Goal: Task Accomplishment & Management: Use online tool/utility

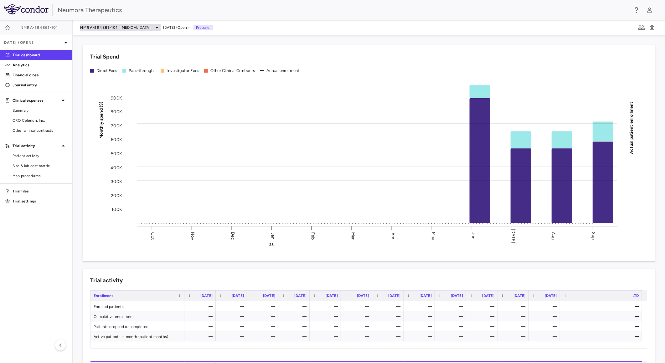
click at [100, 24] on div "NMRA‐554861‐101 Schizophrenia" at bounding box center [120, 28] width 80 height 8
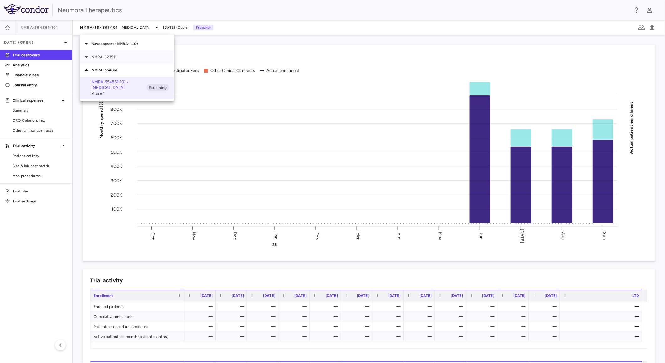
click at [118, 55] on p "NMRA-323511" at bounding box center [132, 57] width 83 height 6
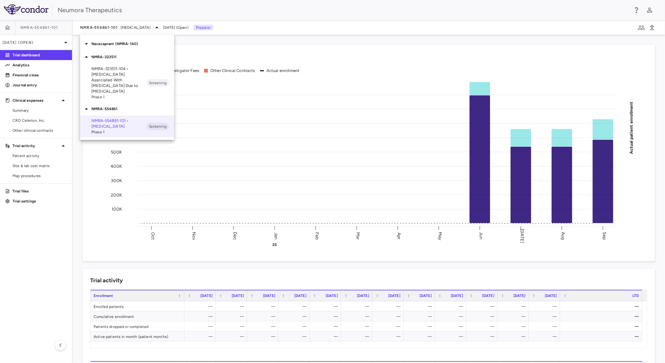
click at [117, 42] on p "Navacaprant (NMRA-140)" at bounding box center [132, 44] width 83 height 6
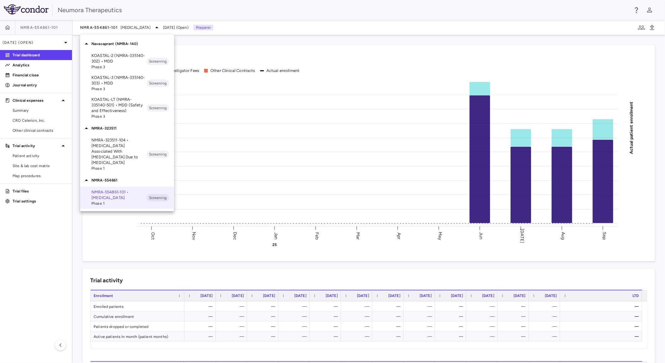
click at [124, 61] on p "KOASTAL-2 (NMRA-335140-302) • MDD" at bounding box center [118, 58] width 55 height 11
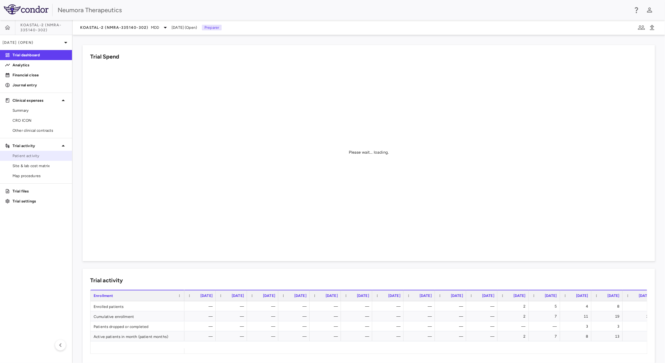
click at [30, 155] on span "Patient activity" at bounding box center [40, 156] width 54 height 6
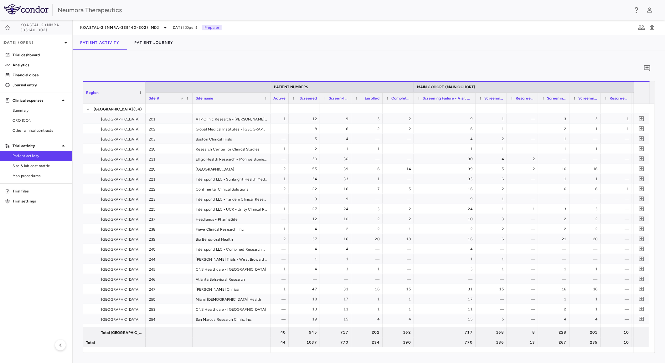
drag, startPoint x: 444, startPoint y: 97, endPoint x: 475, endPoint y: 100, distance: 30.5
click at [475, 100] on div at bounding box center [475, 98] width 3 height 11
click at [507, 96] on div "Rescreening Failure (Rescreen Fail)" at bounding box center [522, 97] width 31 height 11
drag, startPoint x: 505, startPoint y: 97, endPoint x: 532, endPoint y: 99, distance: 26.7
click at [532, 99] on div at bounding box center [533, 98] width 3 height 11
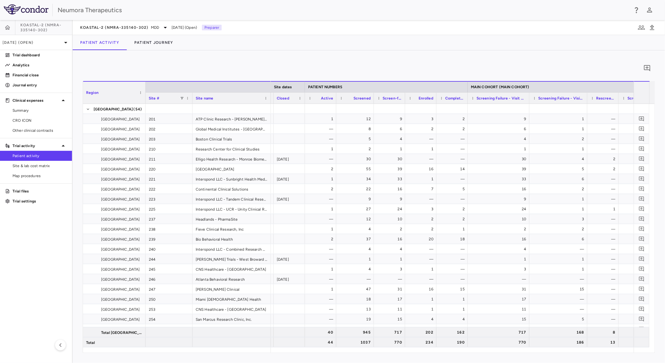
drag, startPoint x: 367, startPoint y: 96, endPoint x: 367, endPoint y: 123, distance: 26.6
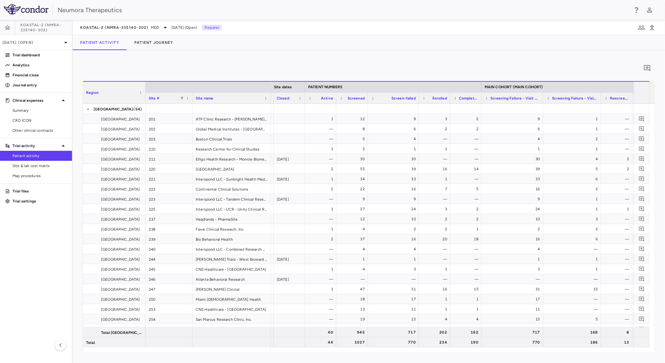
drag, startPoint x: 399, startPoint y: 99, endPoint x: 415, endPoint y: 115, distance: 23.0
click at [416, 113] on div "Region Site # Site name Site dates PATIENT NUMBERS MAIN COHORT (MAIN COHORT)" at bounding box center [368, 217] width 571 height 272
